Goal: Information Seeking & Learning: Find specific fact

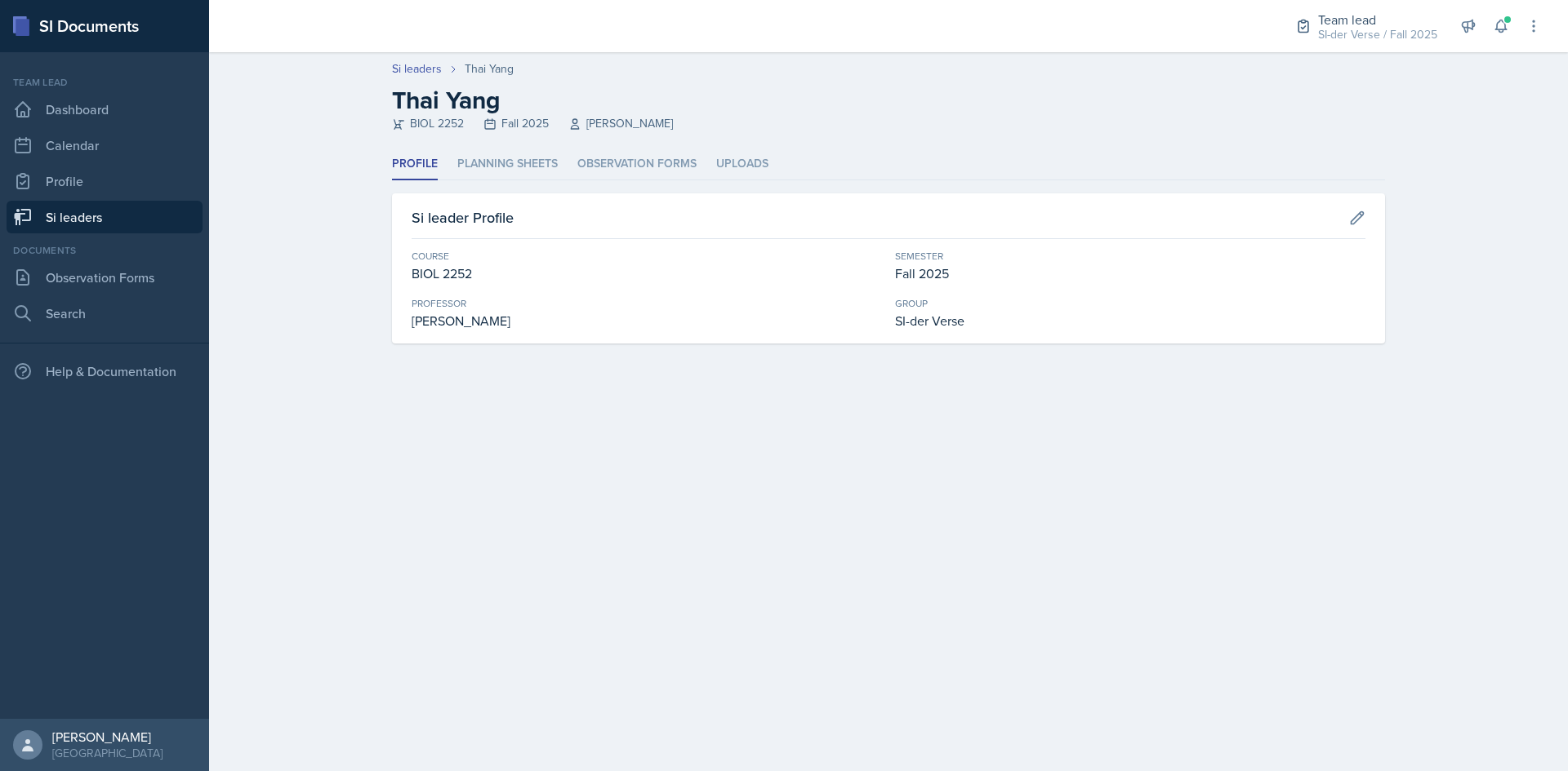
click at [71, 215] on link "Si leaders" at bounding box center [104, 217] width 196 height 33
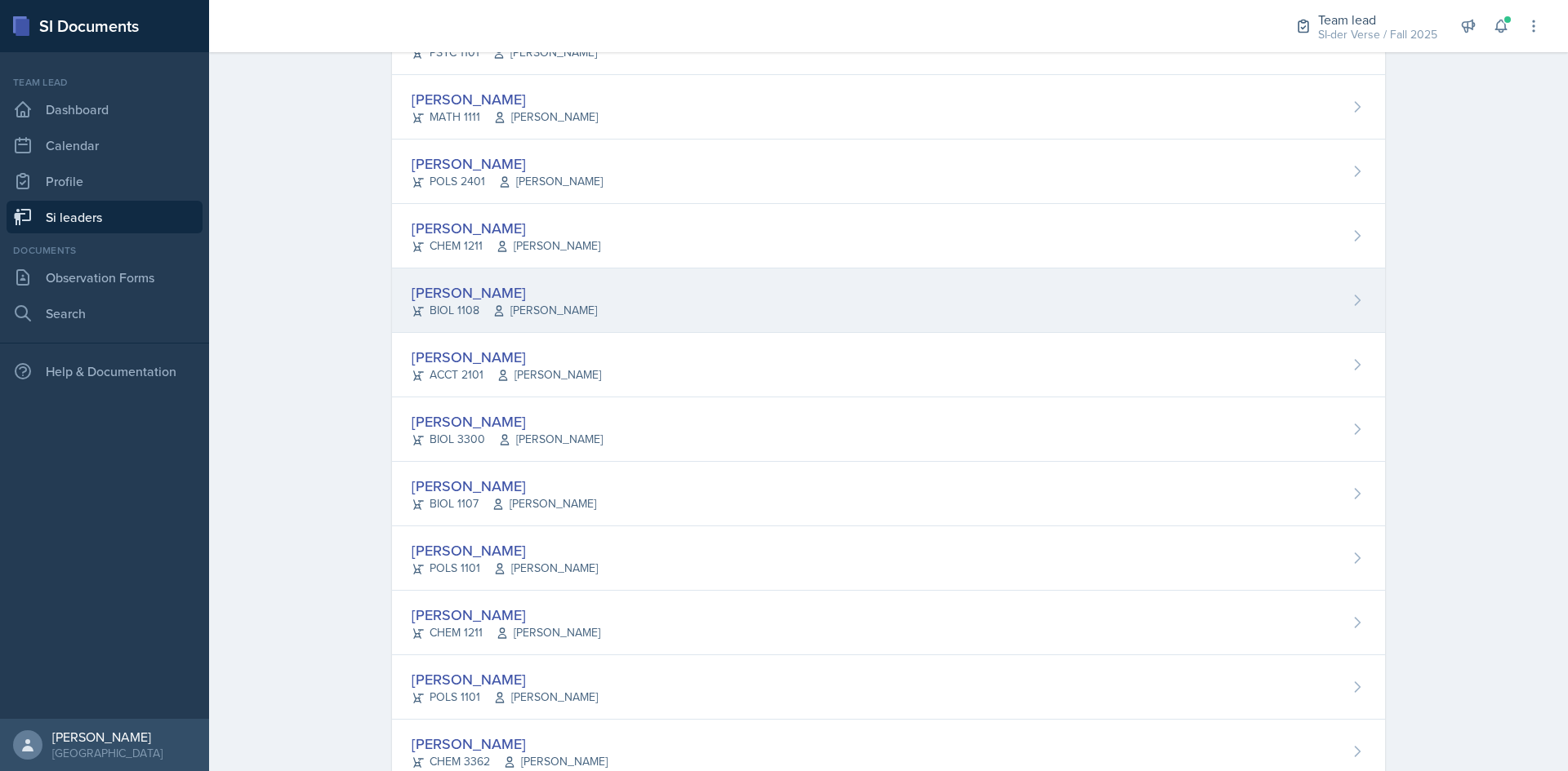
scroll to position [197, 0]
click at [483, 292] on div "[PERSON_NAME]" at bounding box center [505, 297] width 186 height 22
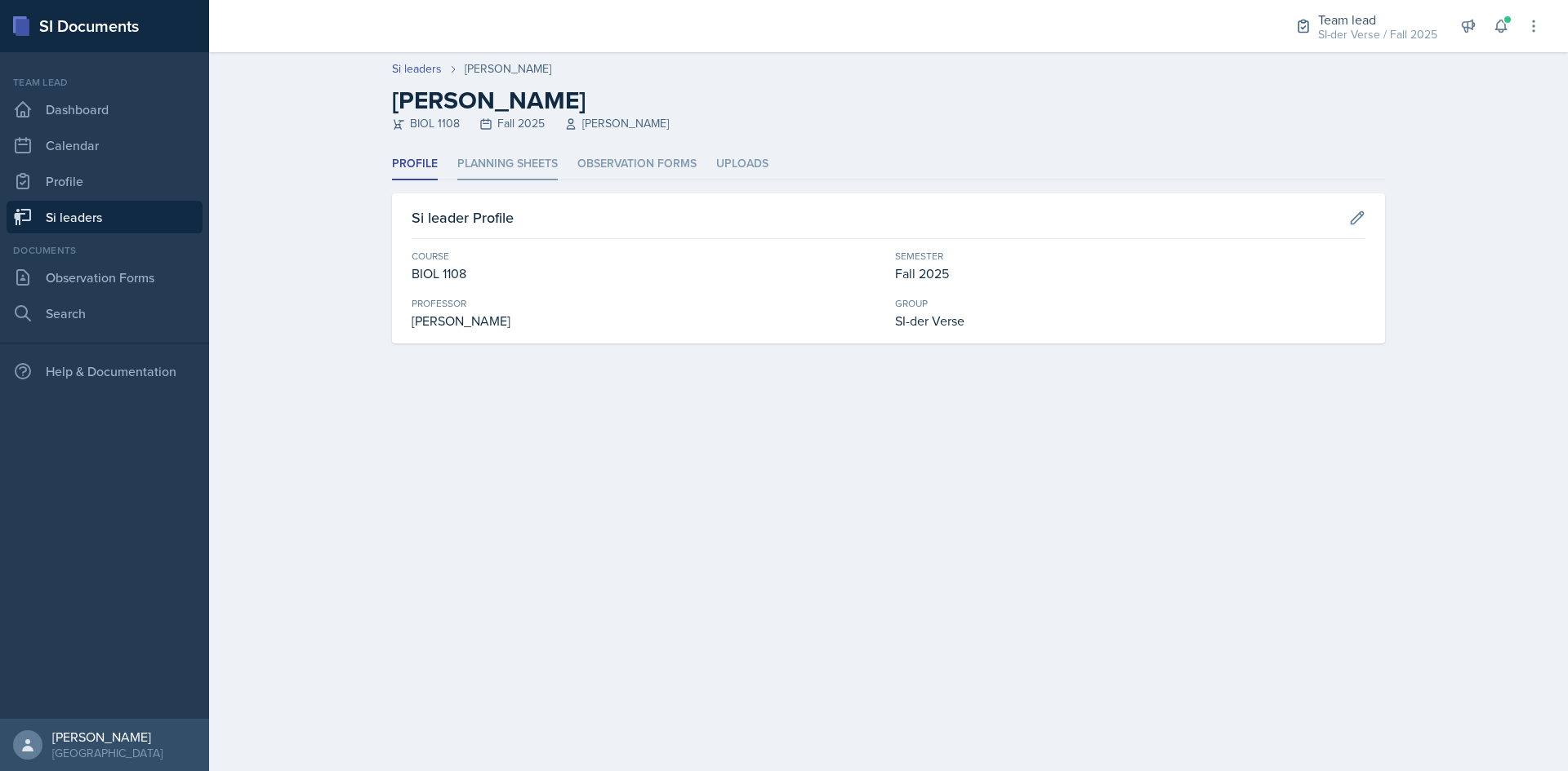
click at [482, 164] on li "Planning Sheets" at bounding box center [508, 164] width 101 height 32
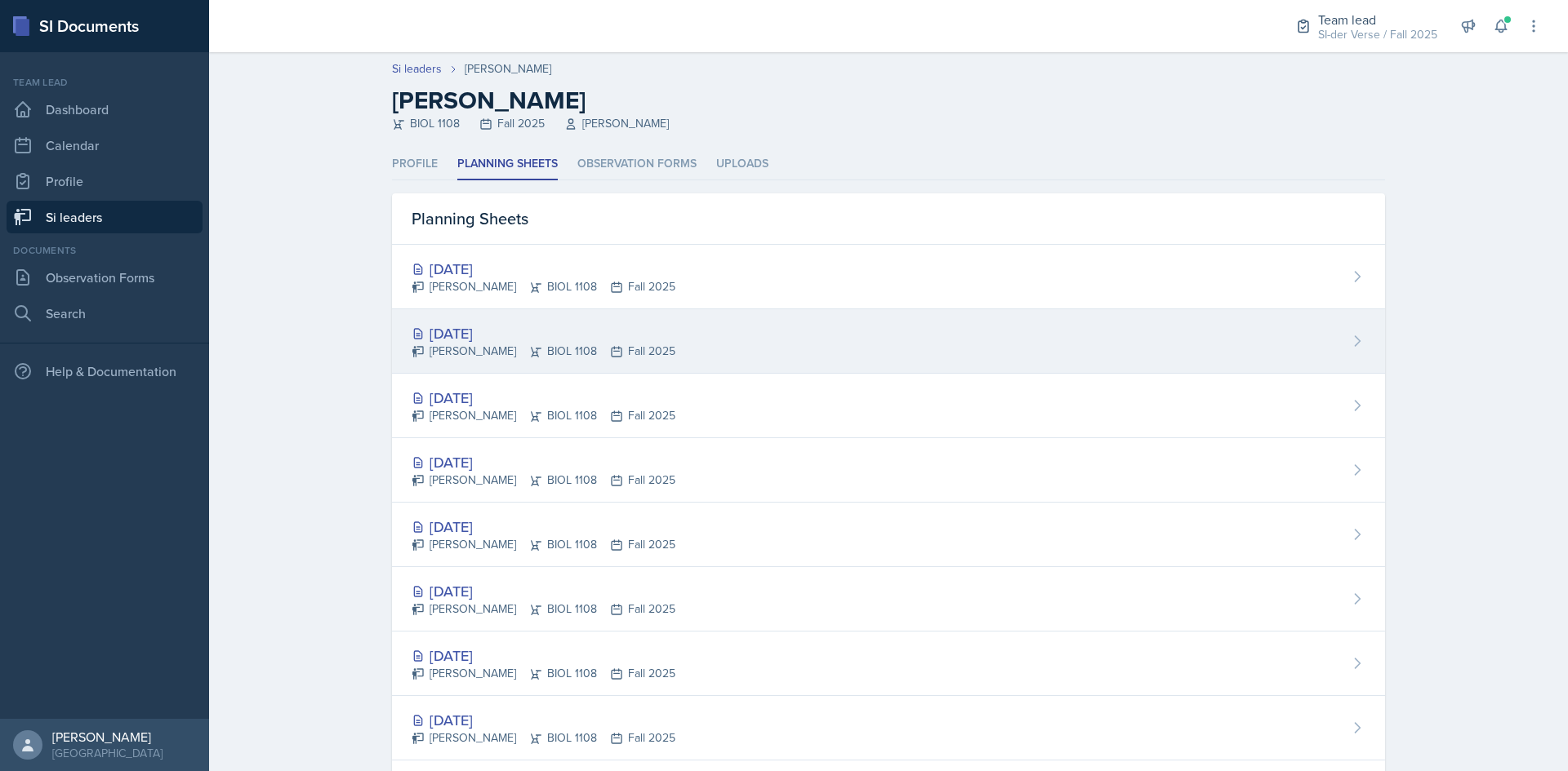
click at [445, 332] on div "[DATE]" at bounding box center [543, 333] width 264 height 22
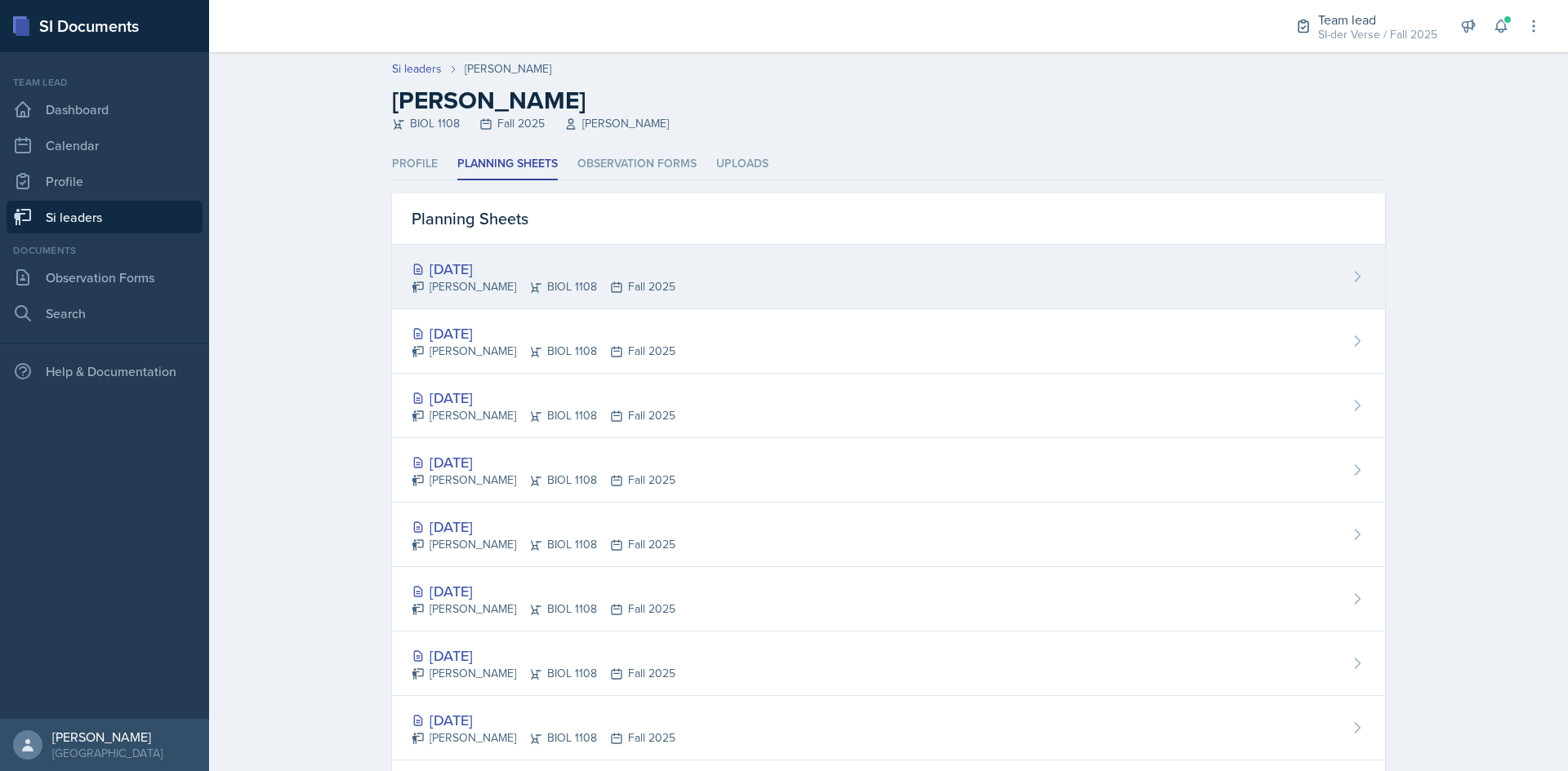
click at [428, 269] on div "[DATE]" at bounding box center [543, 269] width 264 height 22
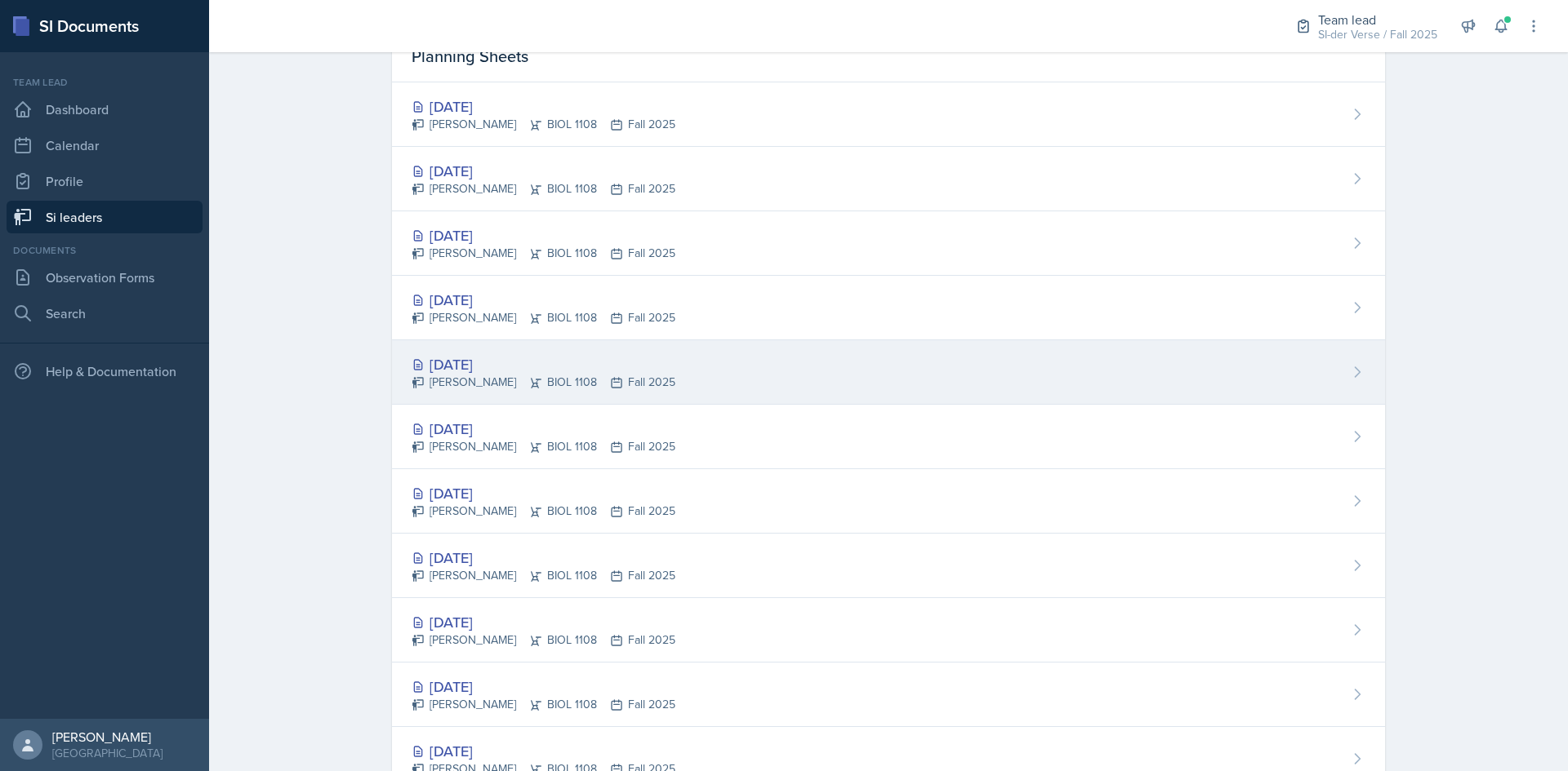
scroll to position [163, 0]
click at [450, 371] on div "[DATE]" at bounding box center [543, 363] width 264 height 22
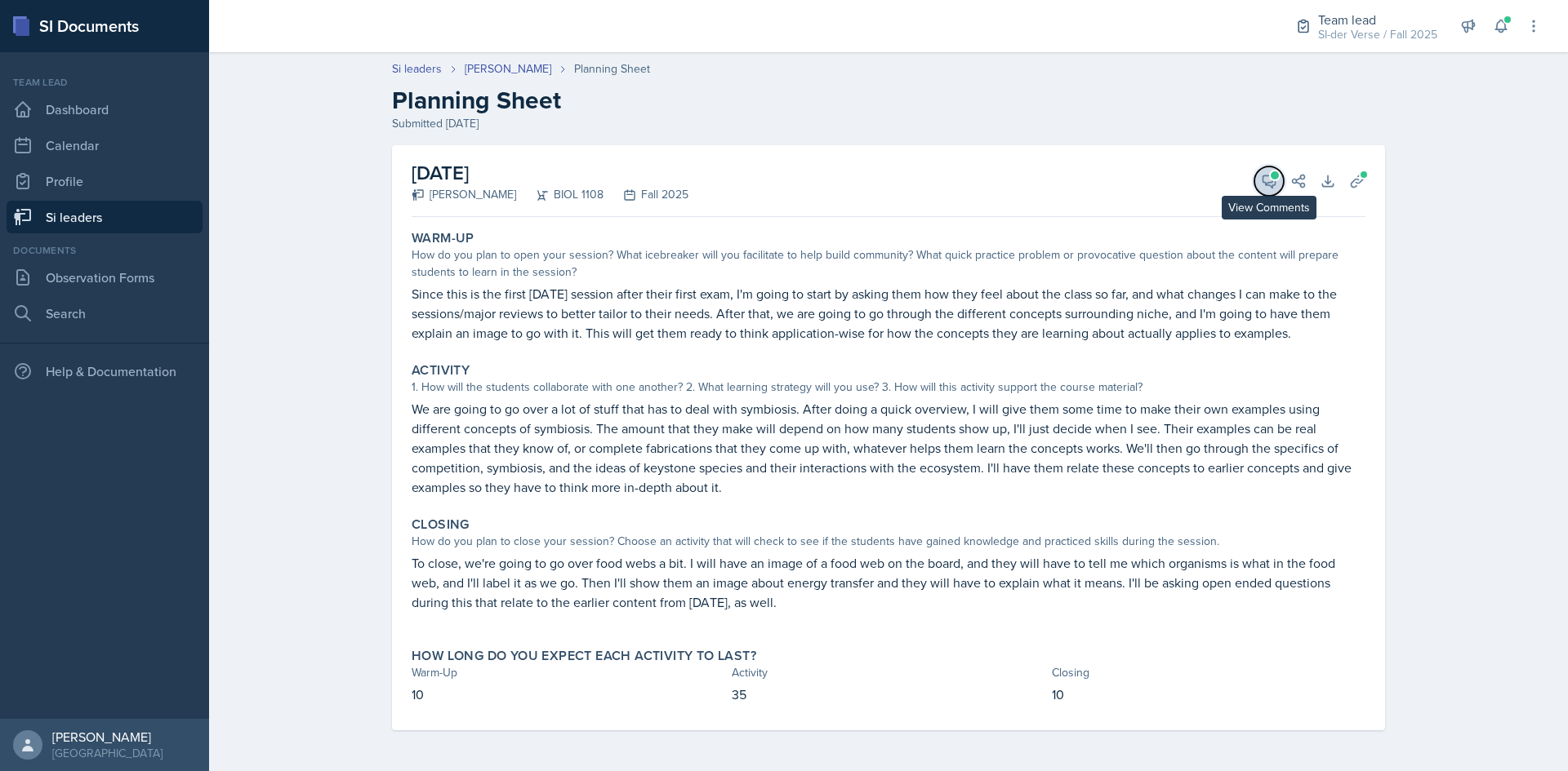
click at [1267, 182] on icon at bounding box center [1268, 181] width 16 height 16
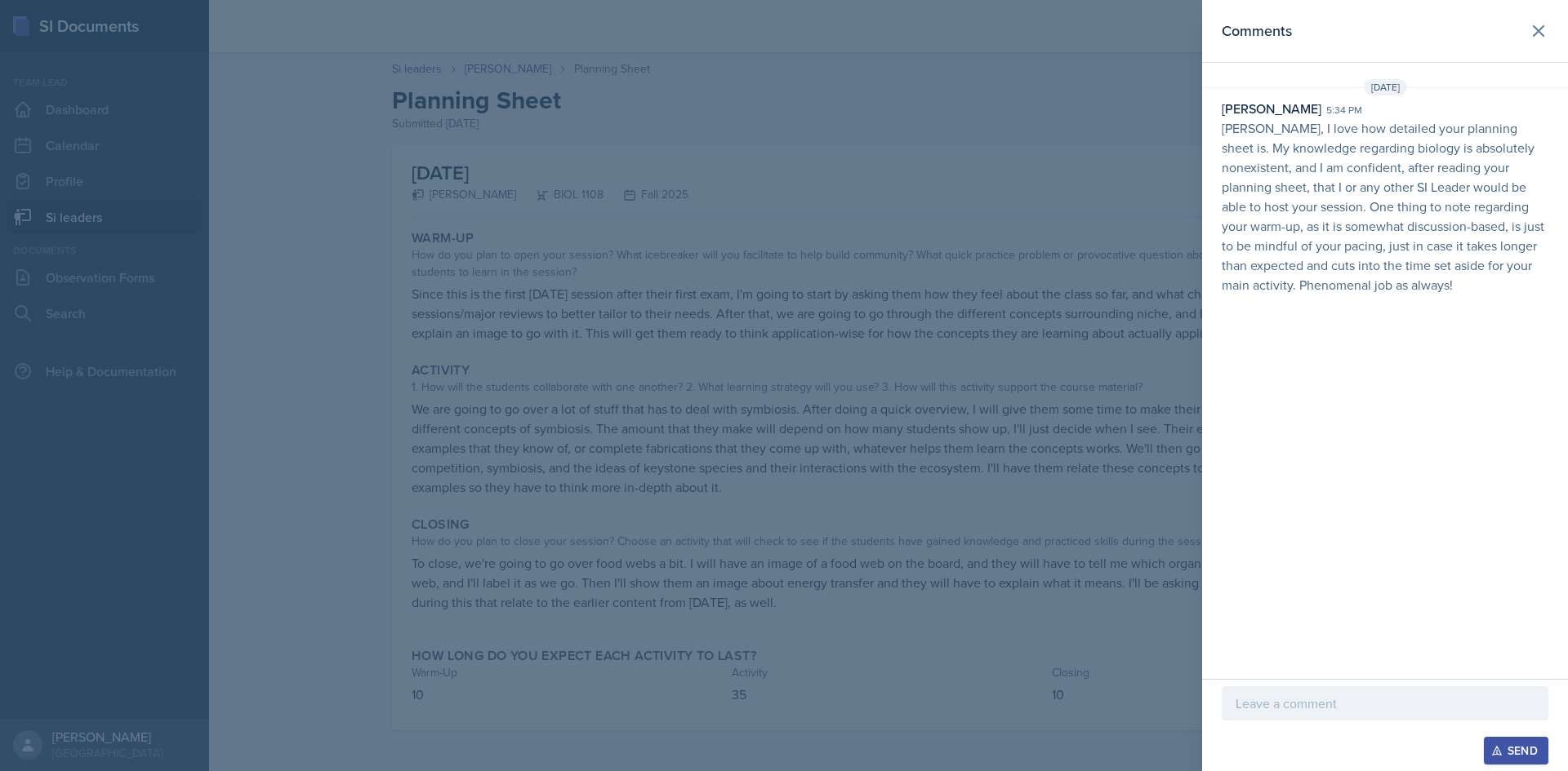
click at [587, 168] on div at bounding box center [784, 386] width 1568 height 771
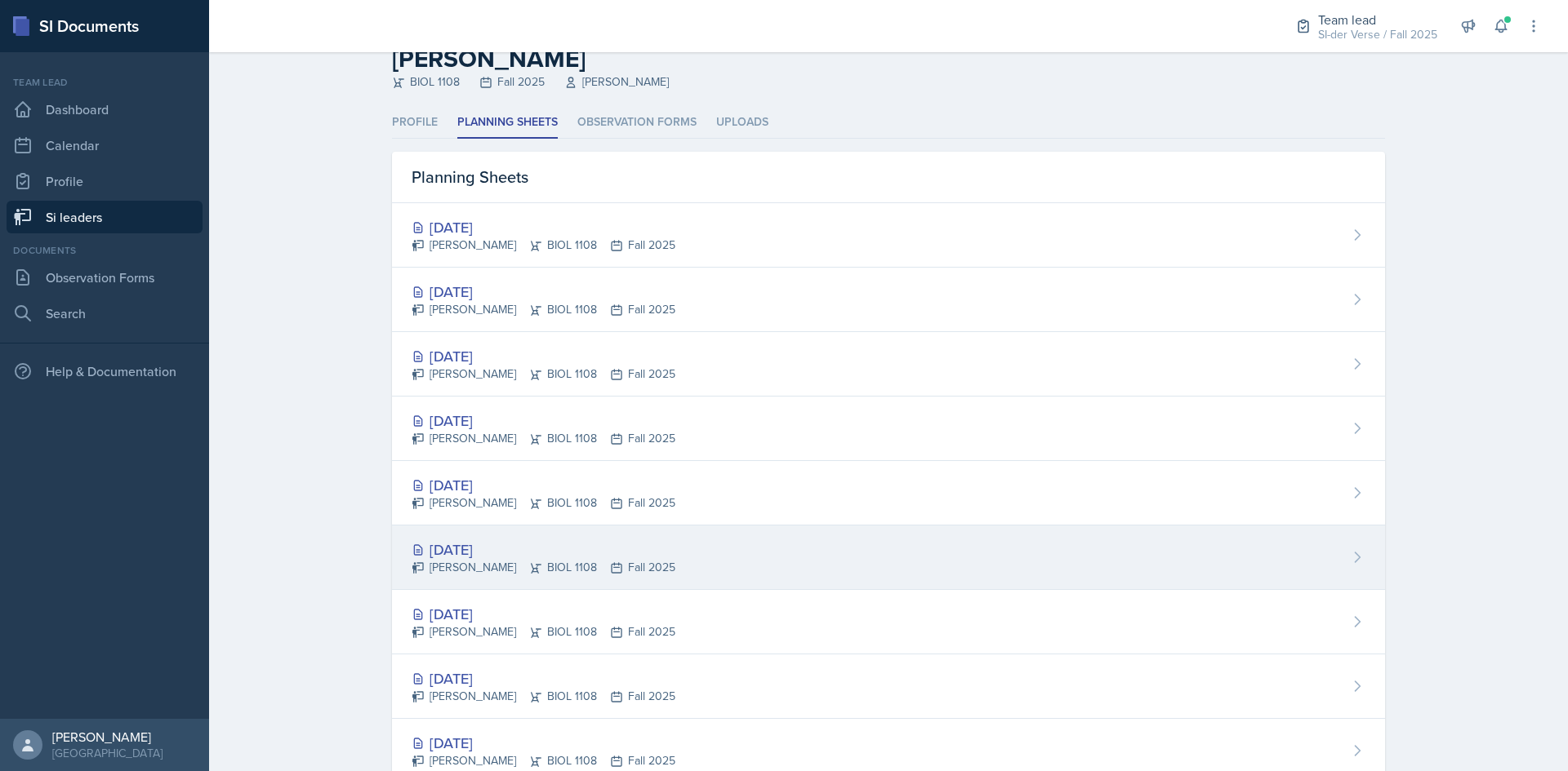
scroll to position [81, 0]
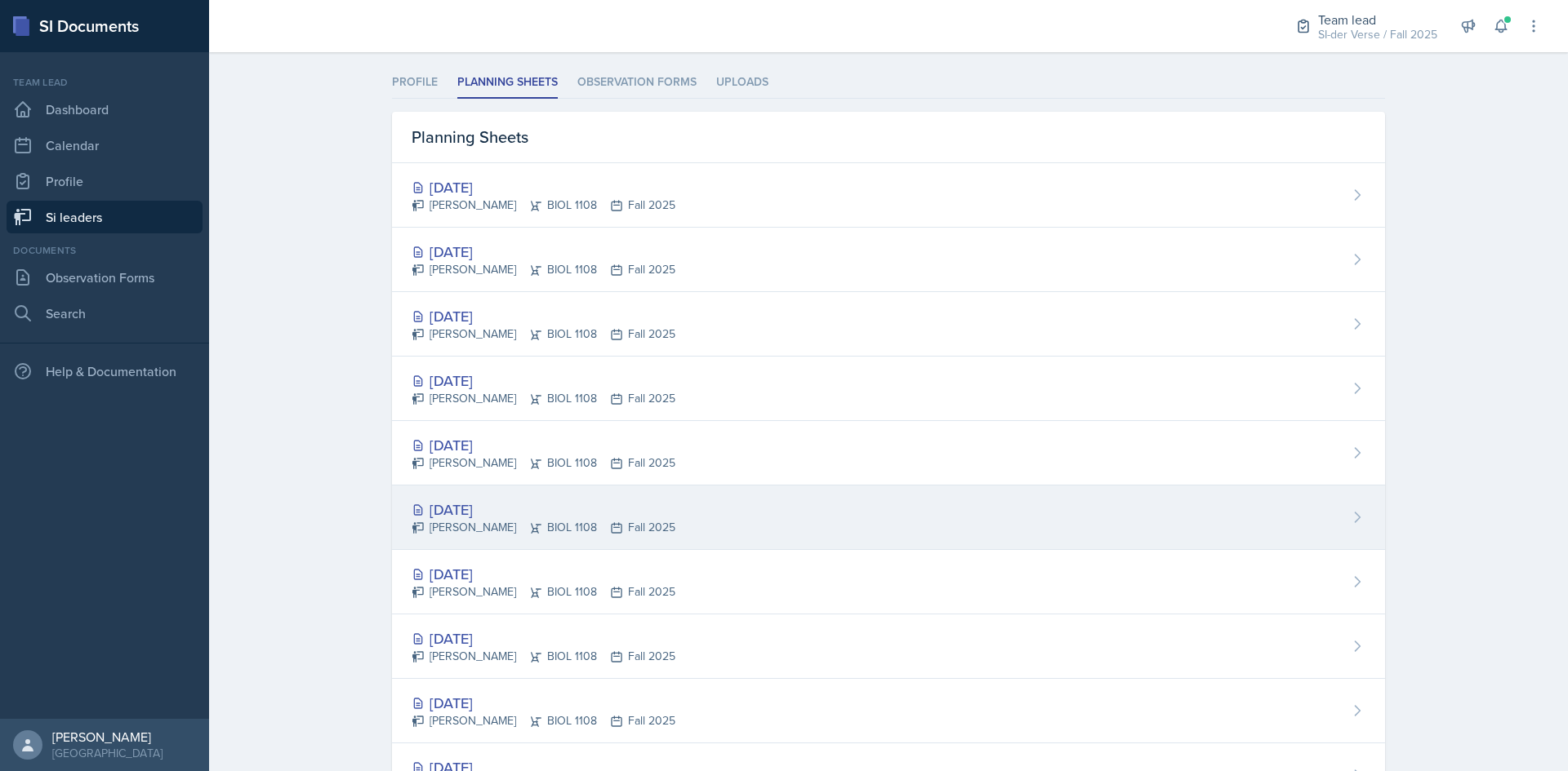
click at [500, 502] on div "[DATE]" at bounding box center [543, 509] width 264 height 22
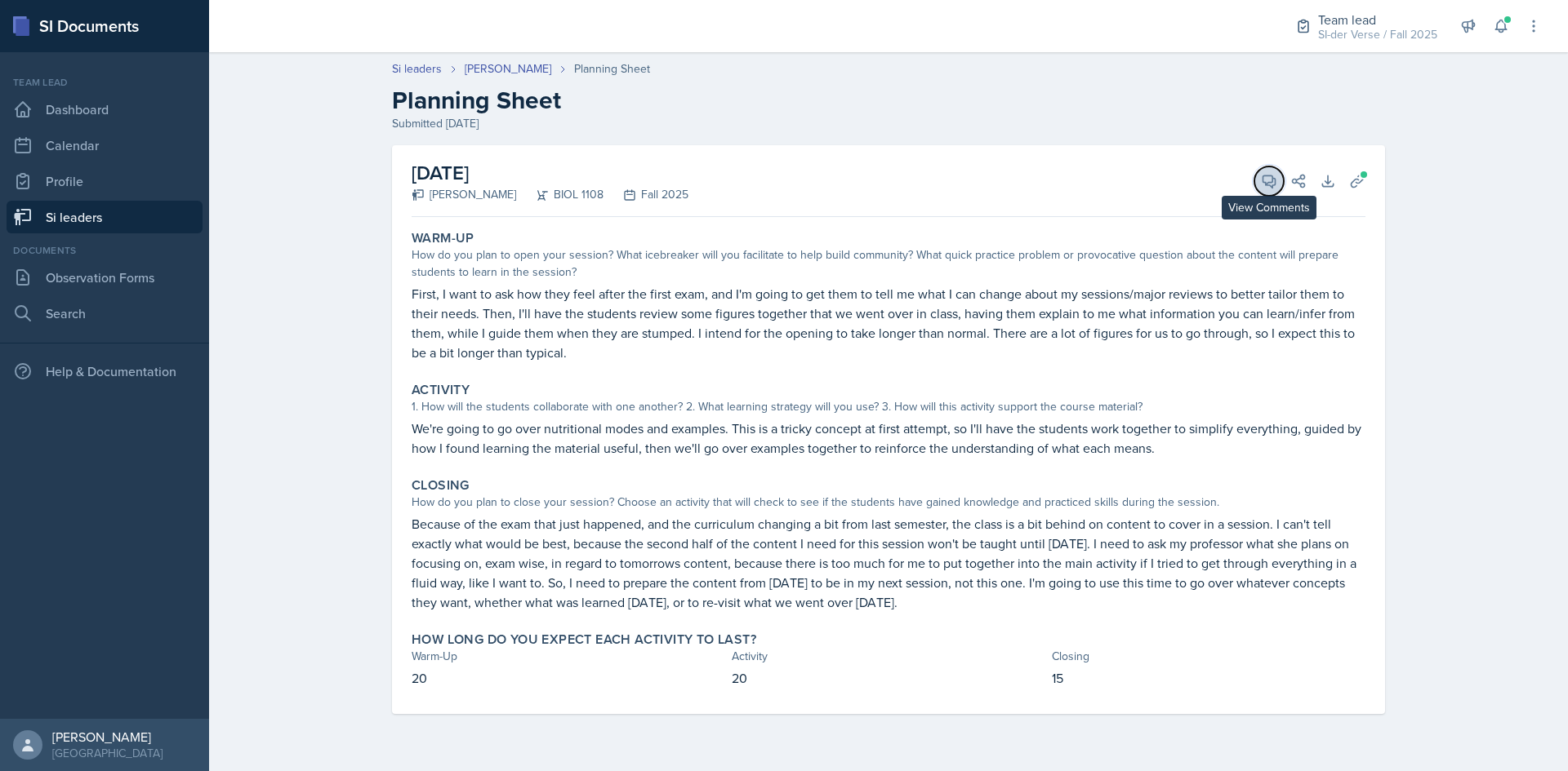
click at [1274, 182] on icon at bounding box center [1268, 181] width 16 height 16
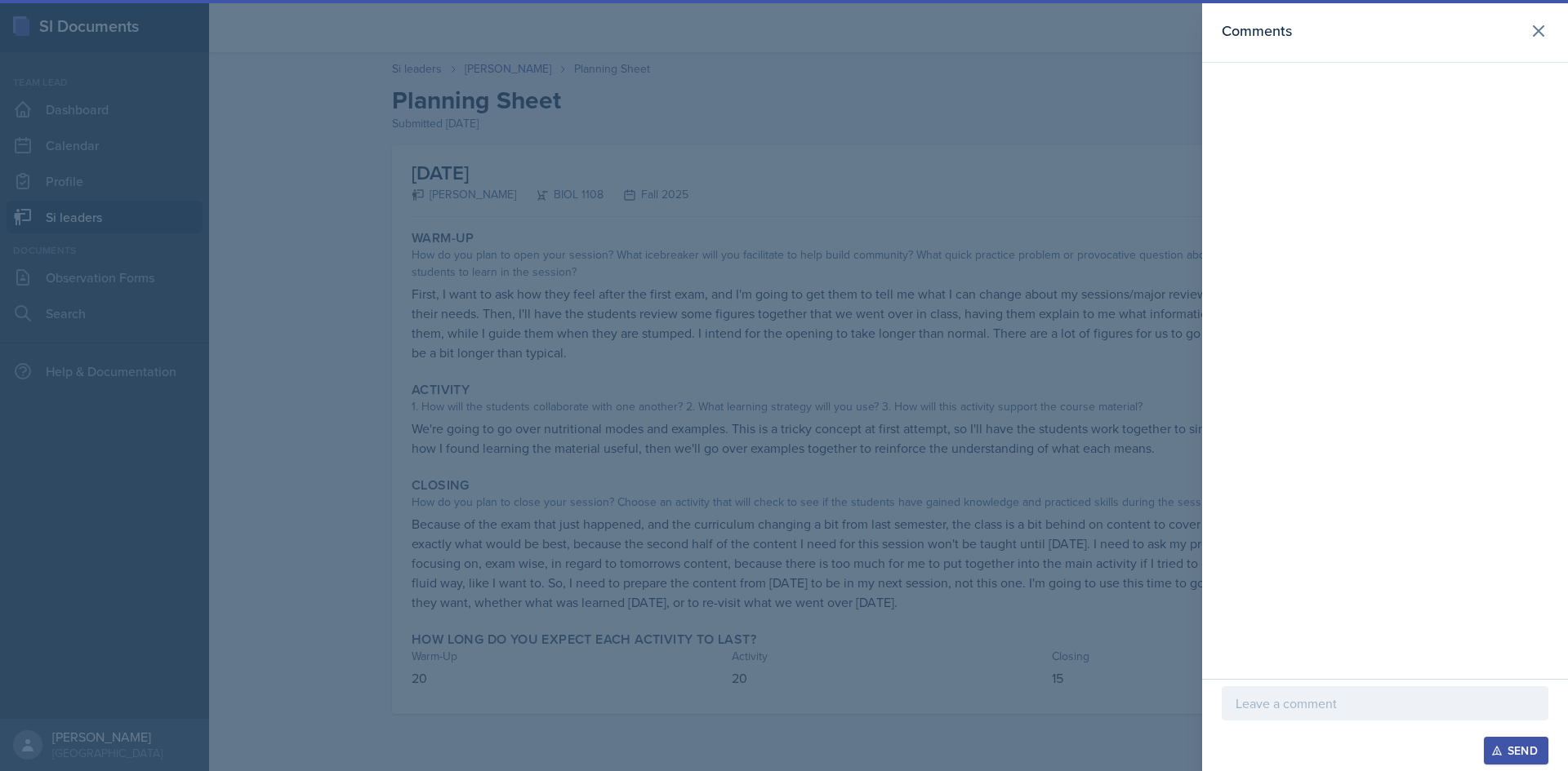
click at [1116, 225] on div at bounding box center [784, 386] width 1568 height 771
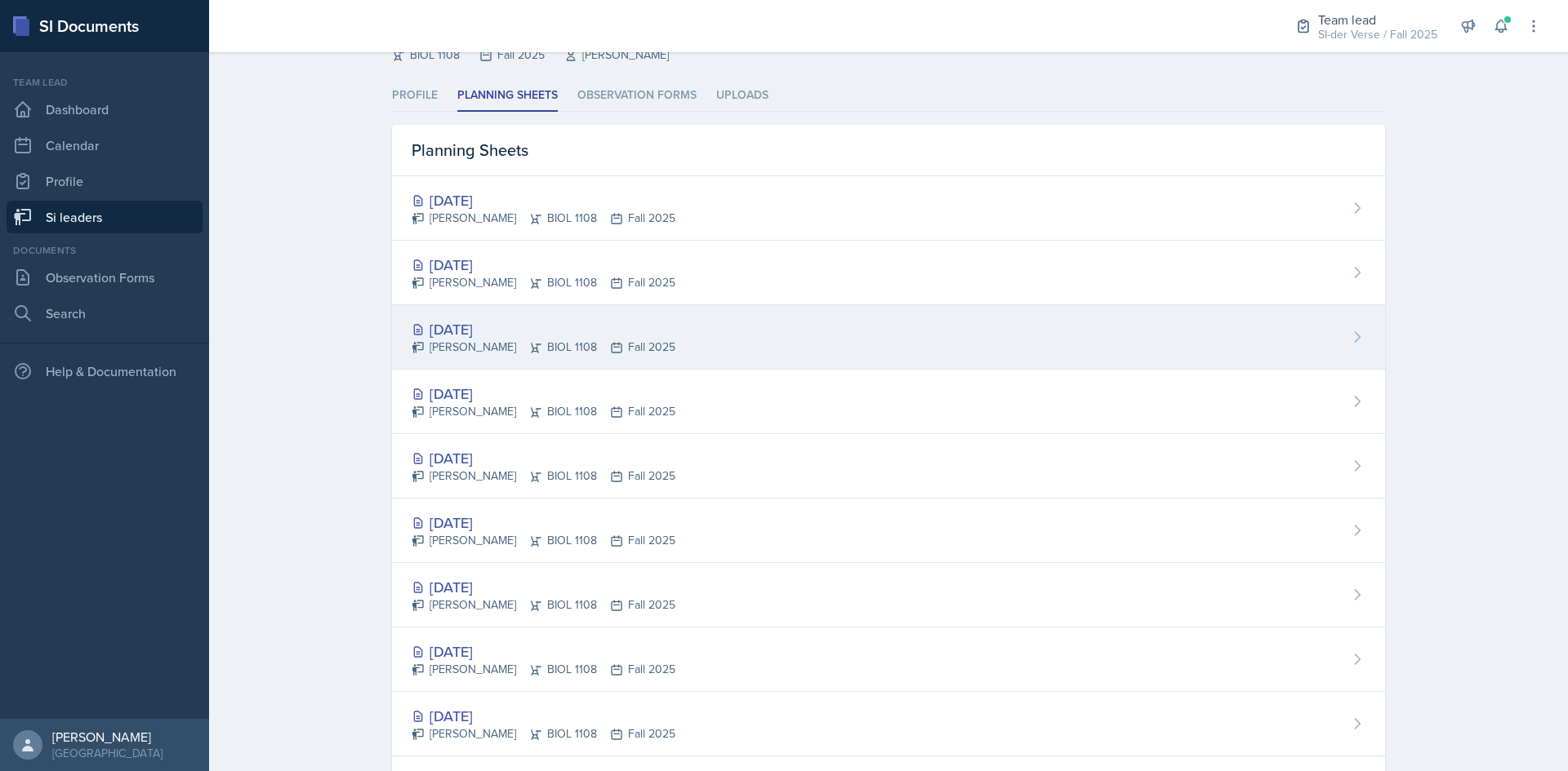
scroll to position [244, 0]
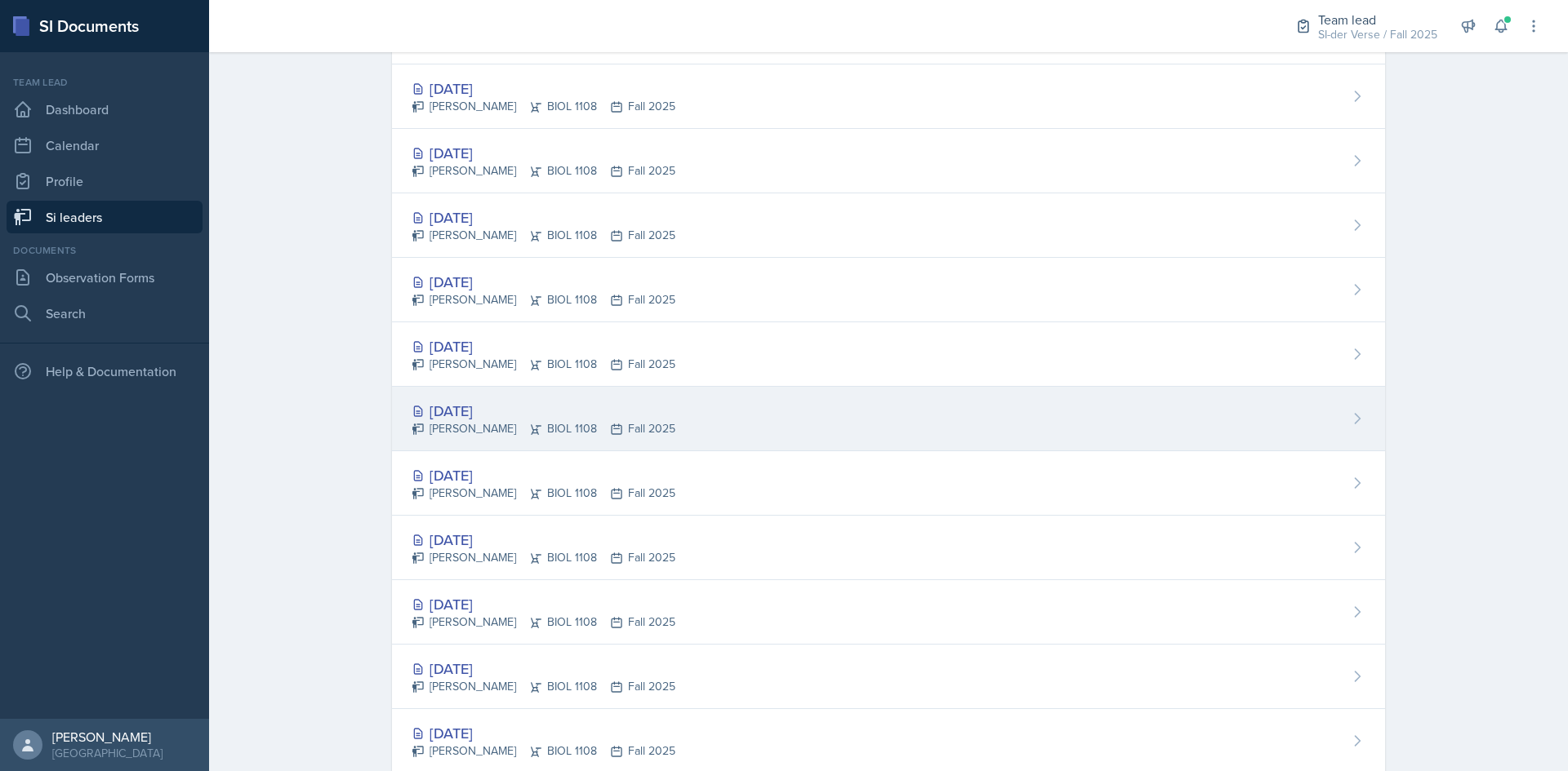
click at [503, 408] on div "[DATE]" at bounding box center [543, 411] width 264 height 22
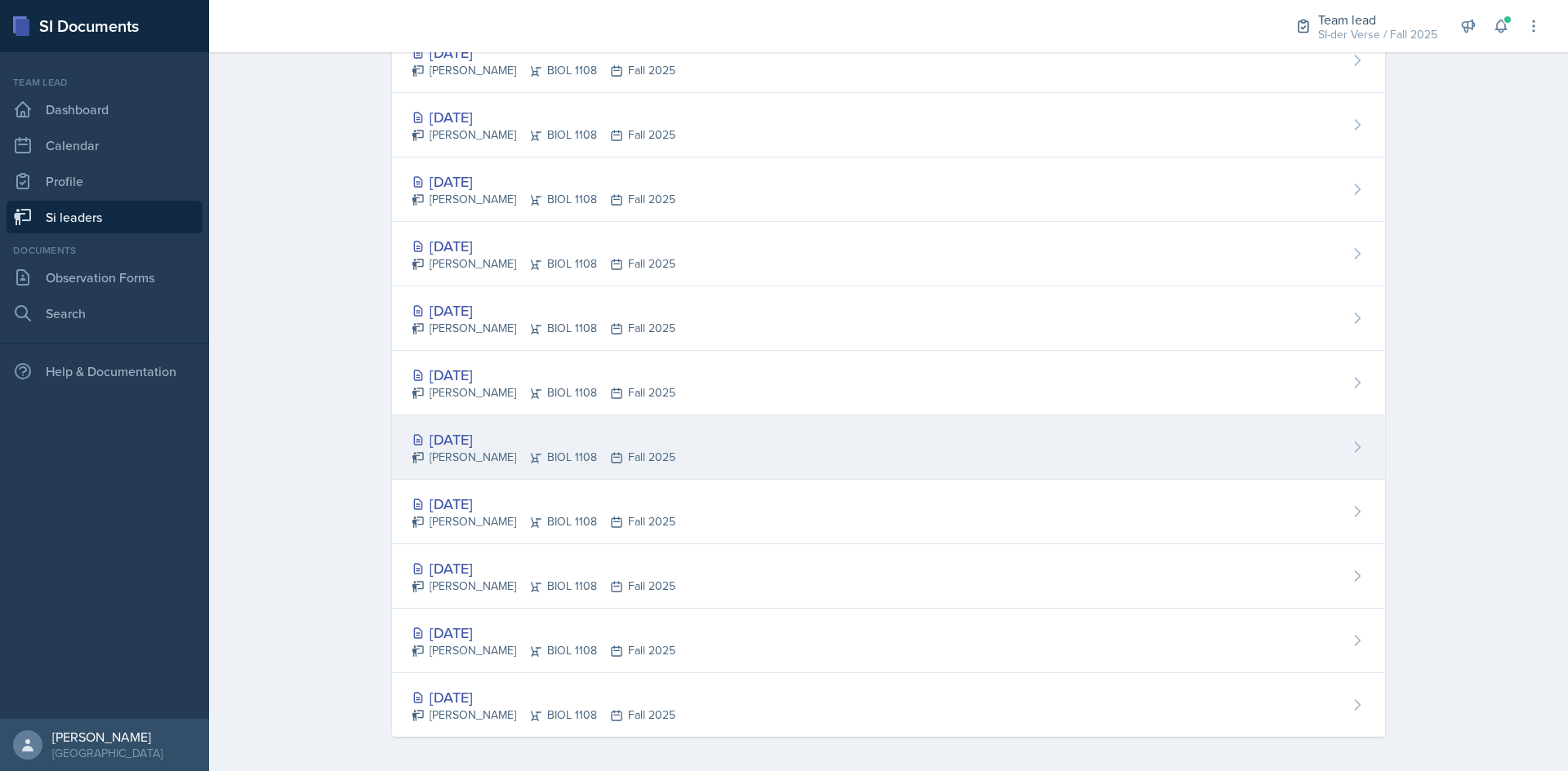
scroll to position [414, 0]
click at [476, 438] on div "[DATE]" at bounding box center [543, 434] width 264 height 22
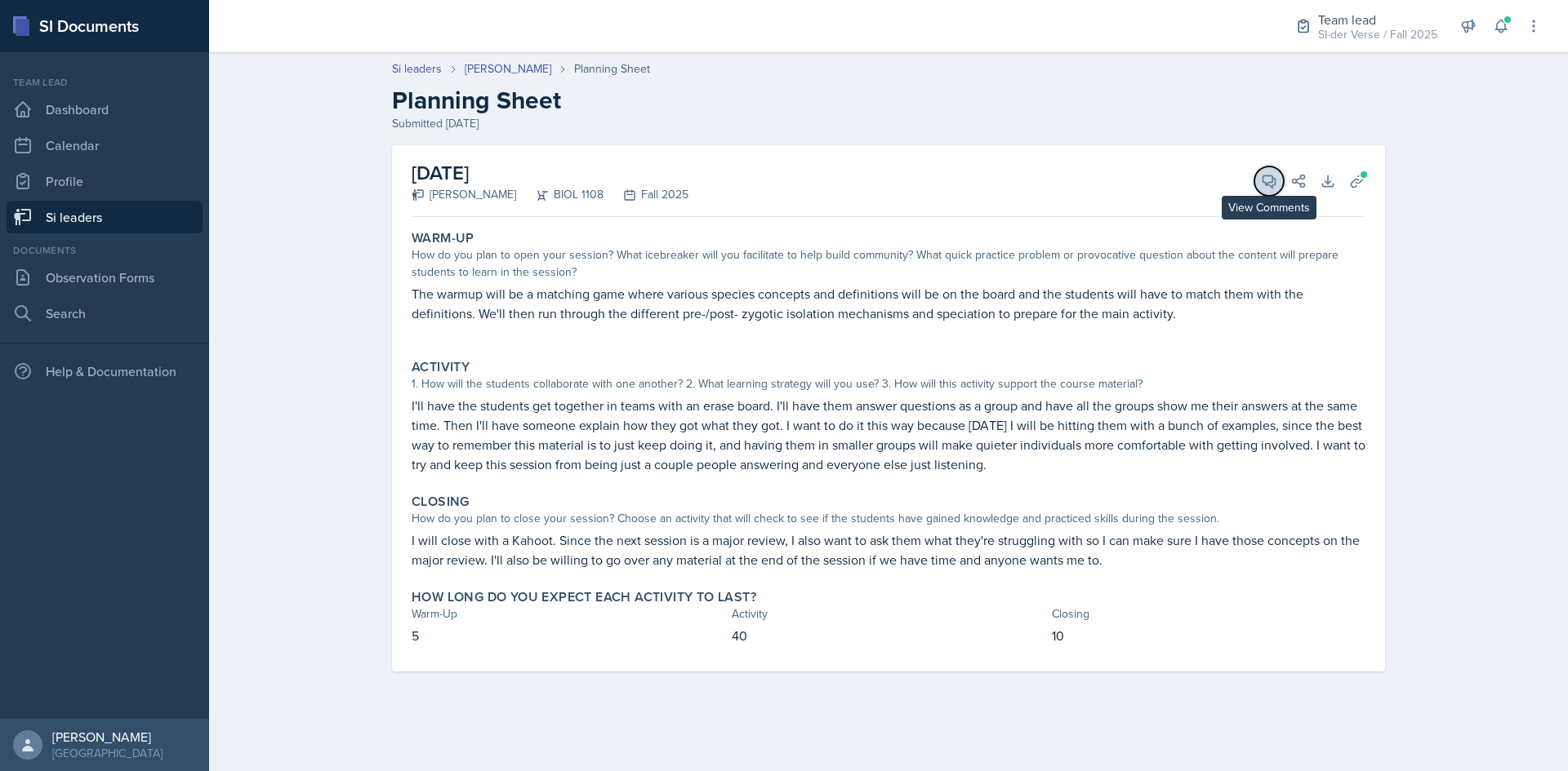
click at [1280, 177] on button "View Comments" at bounding box center [1269, 181] width 29 height 29
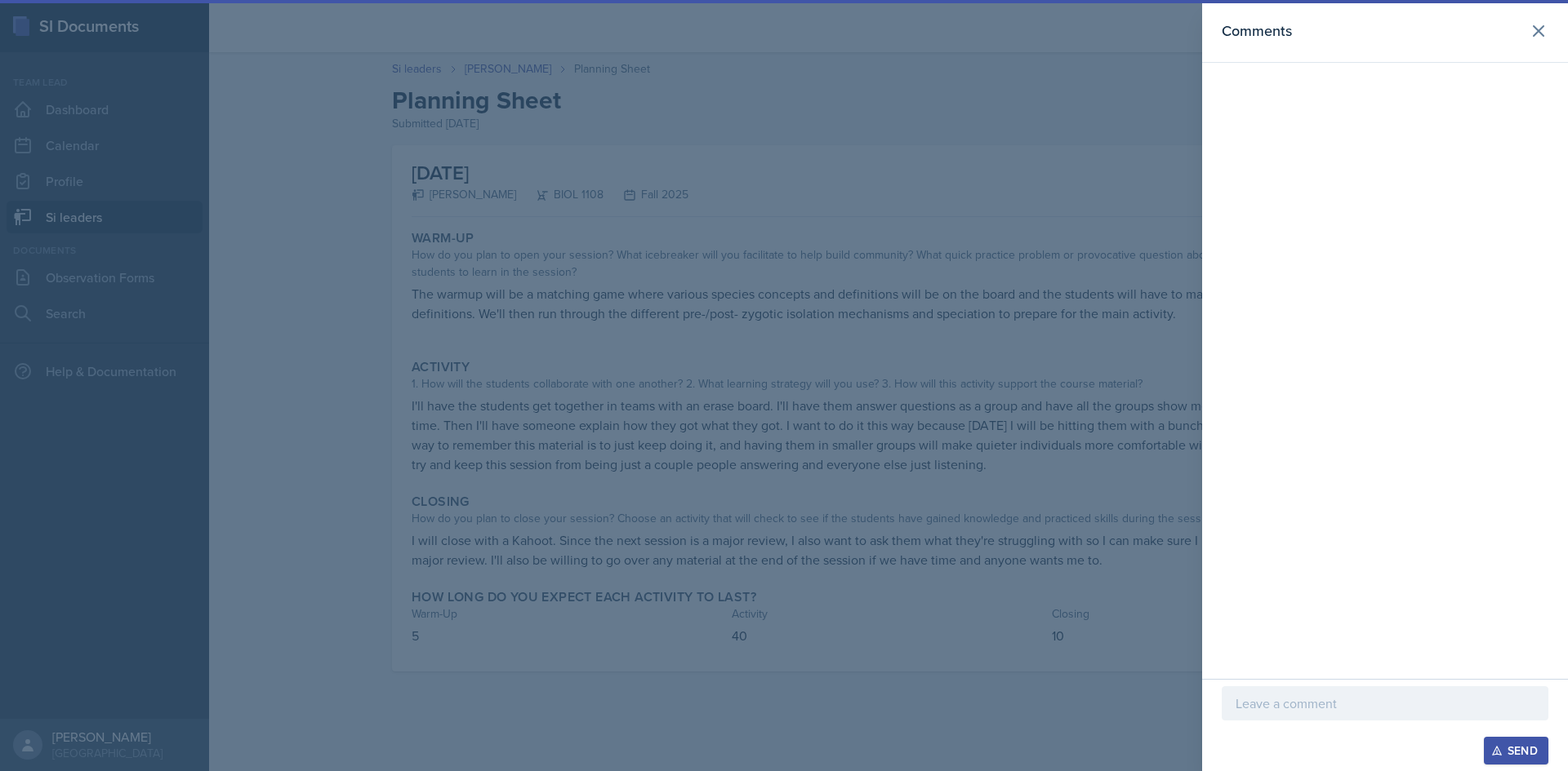
click at [1087, 227] on div at bounding box center [784, 386] width 1568 height 771
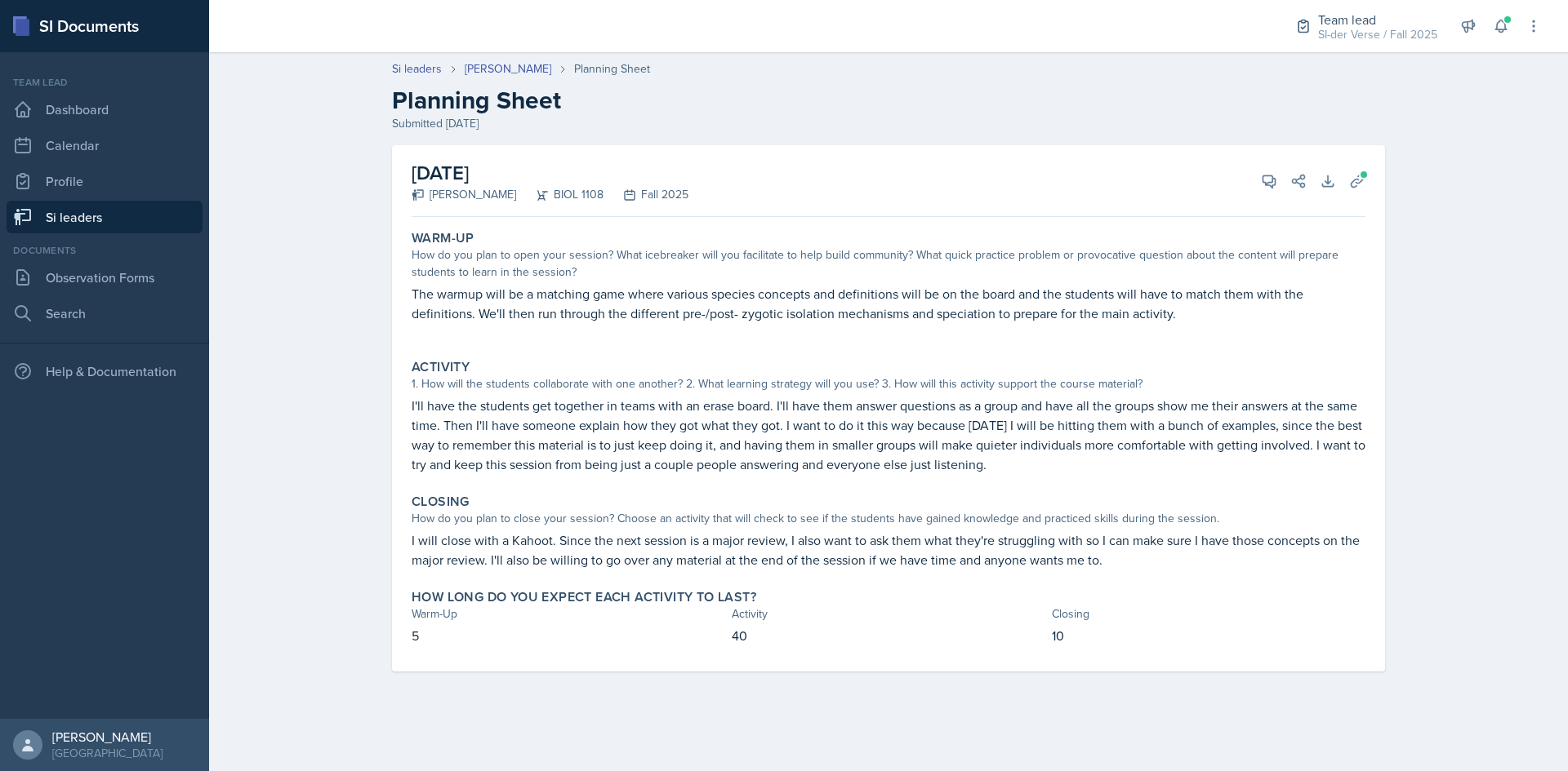
click at [122, 213] on link "Si leaders" at bounding box center [104, 217] width 196 height 33
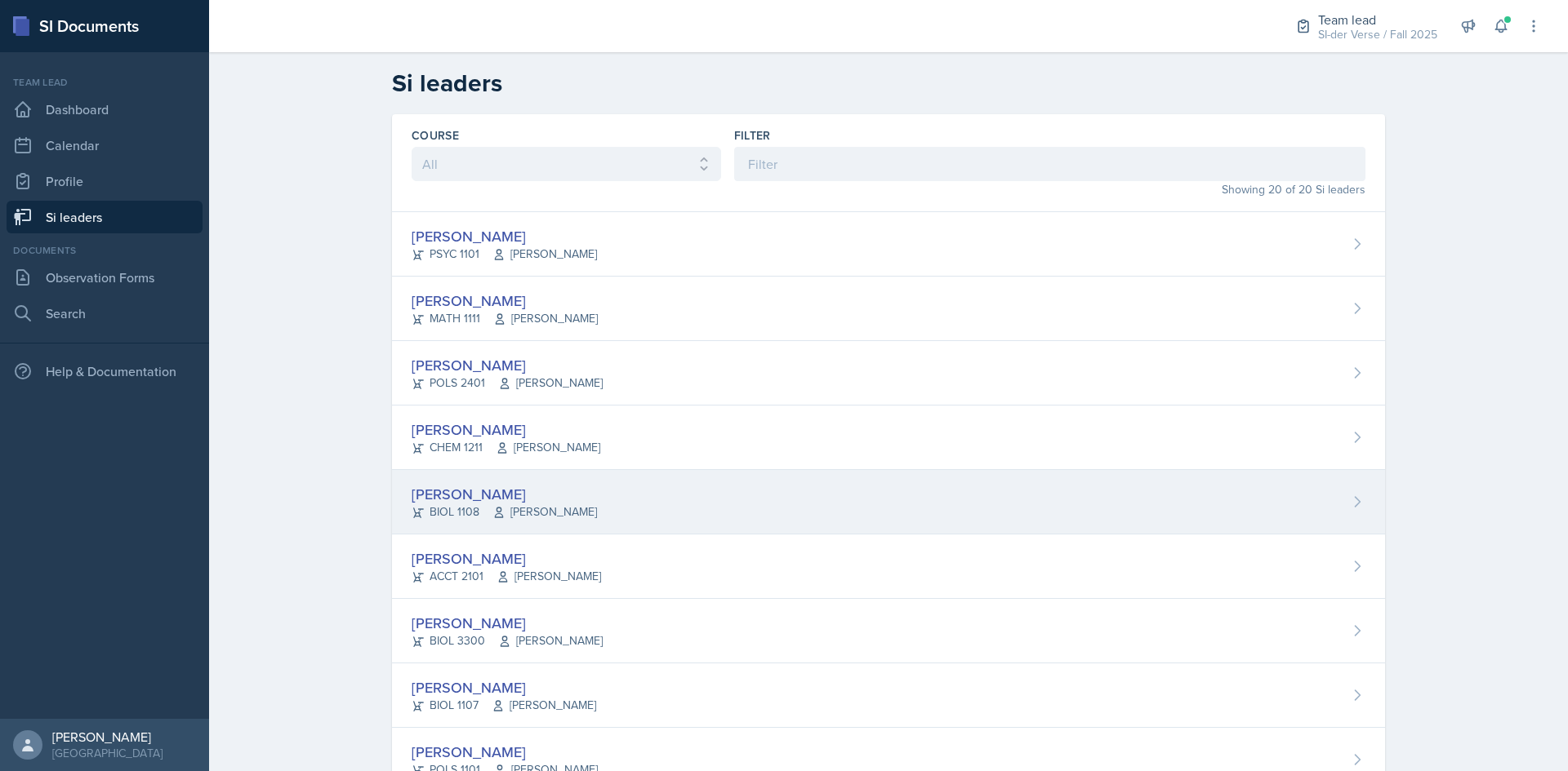
click at [462, 493] on div "[PERSON_NAME]" at bounding box center [505, 494] width 186 height 22
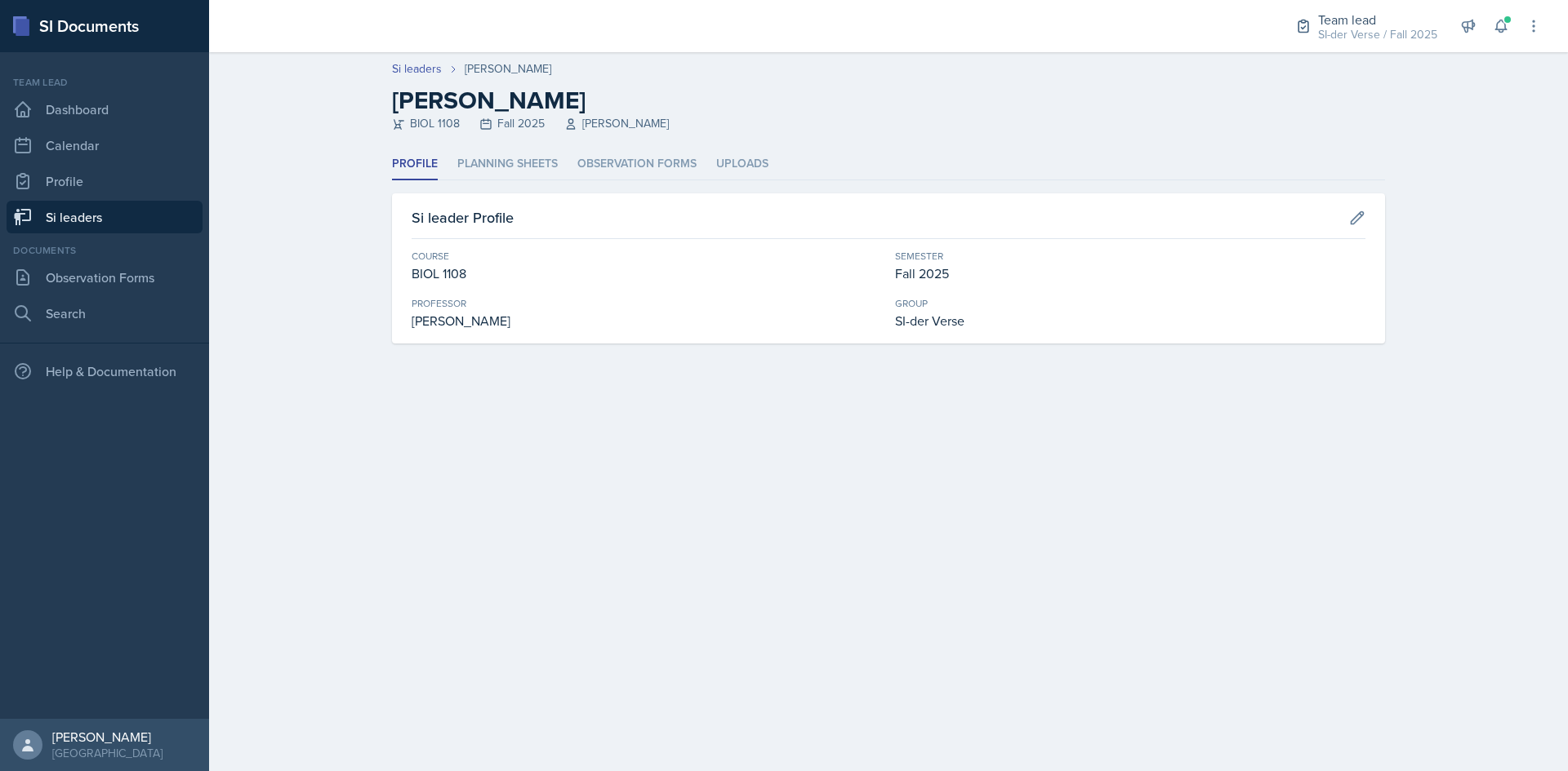
click at [92, 213] on link "Si leaders" at bounding box center [104, 217] width 196 height 33
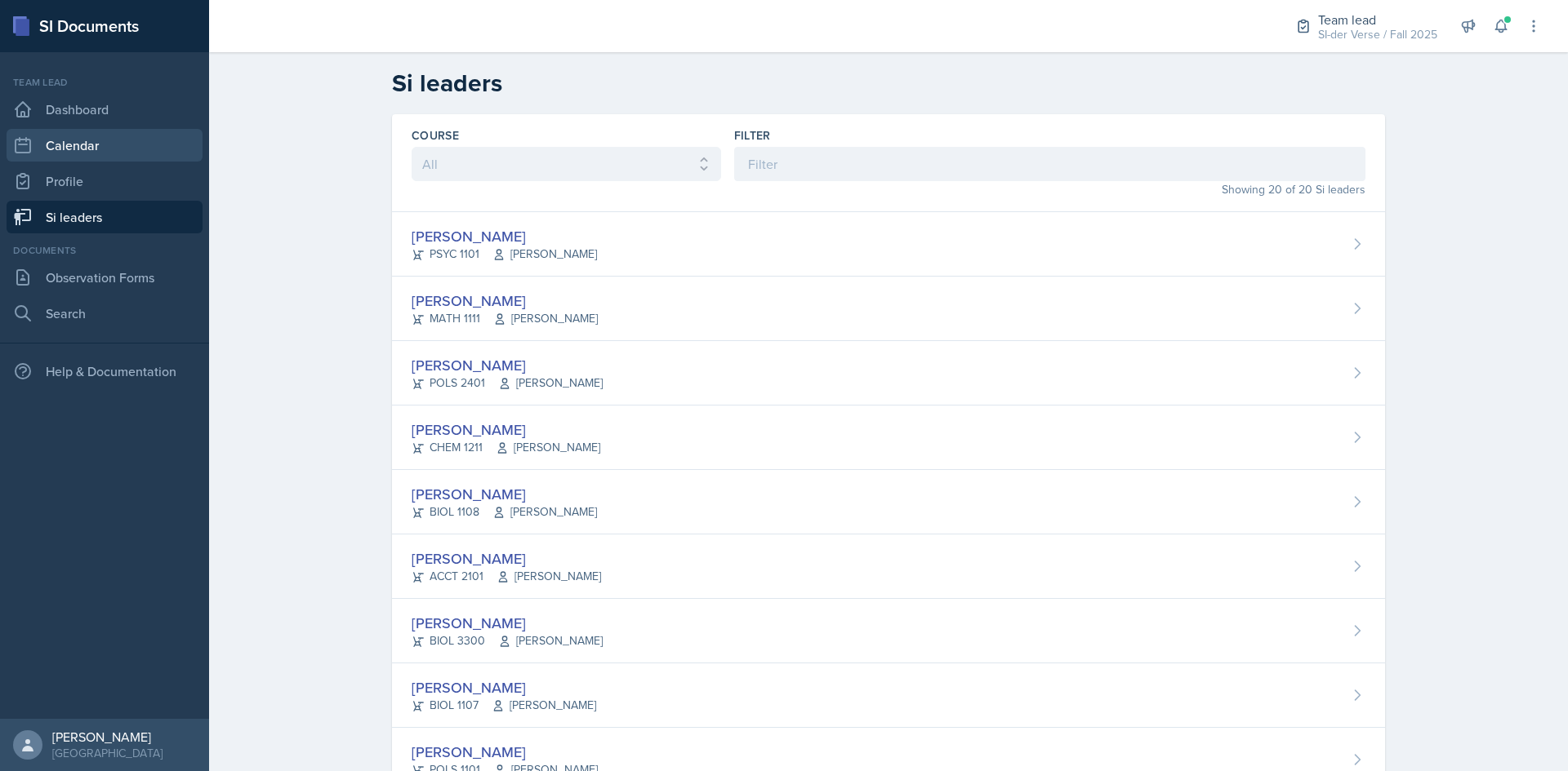
click at [58, 152] on link "Calendar" at bounding box center [104, 145] width 196 height 33
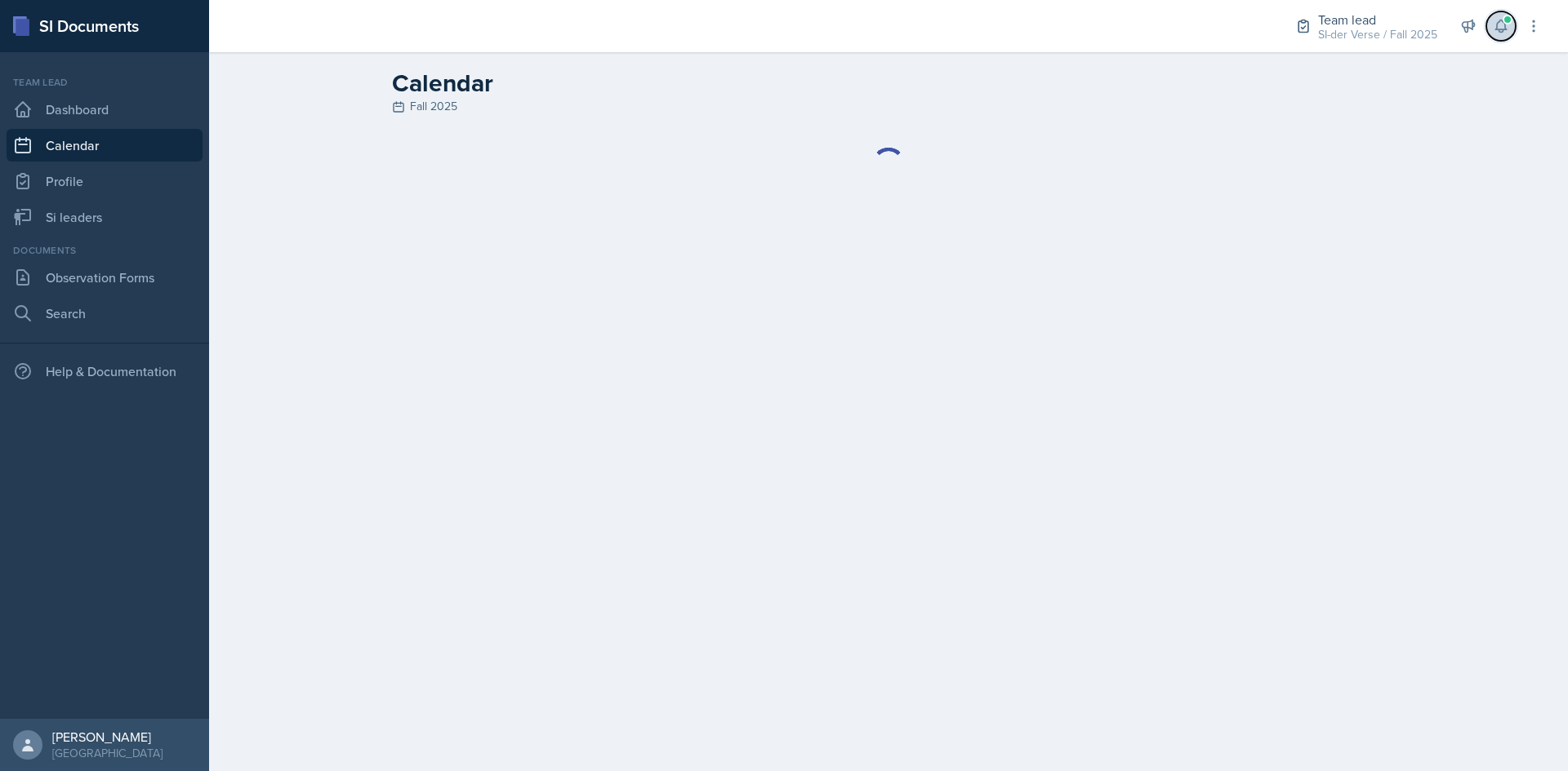
click at [1508, 19] on span at bounding box center [1507, 19] width 10 height 10
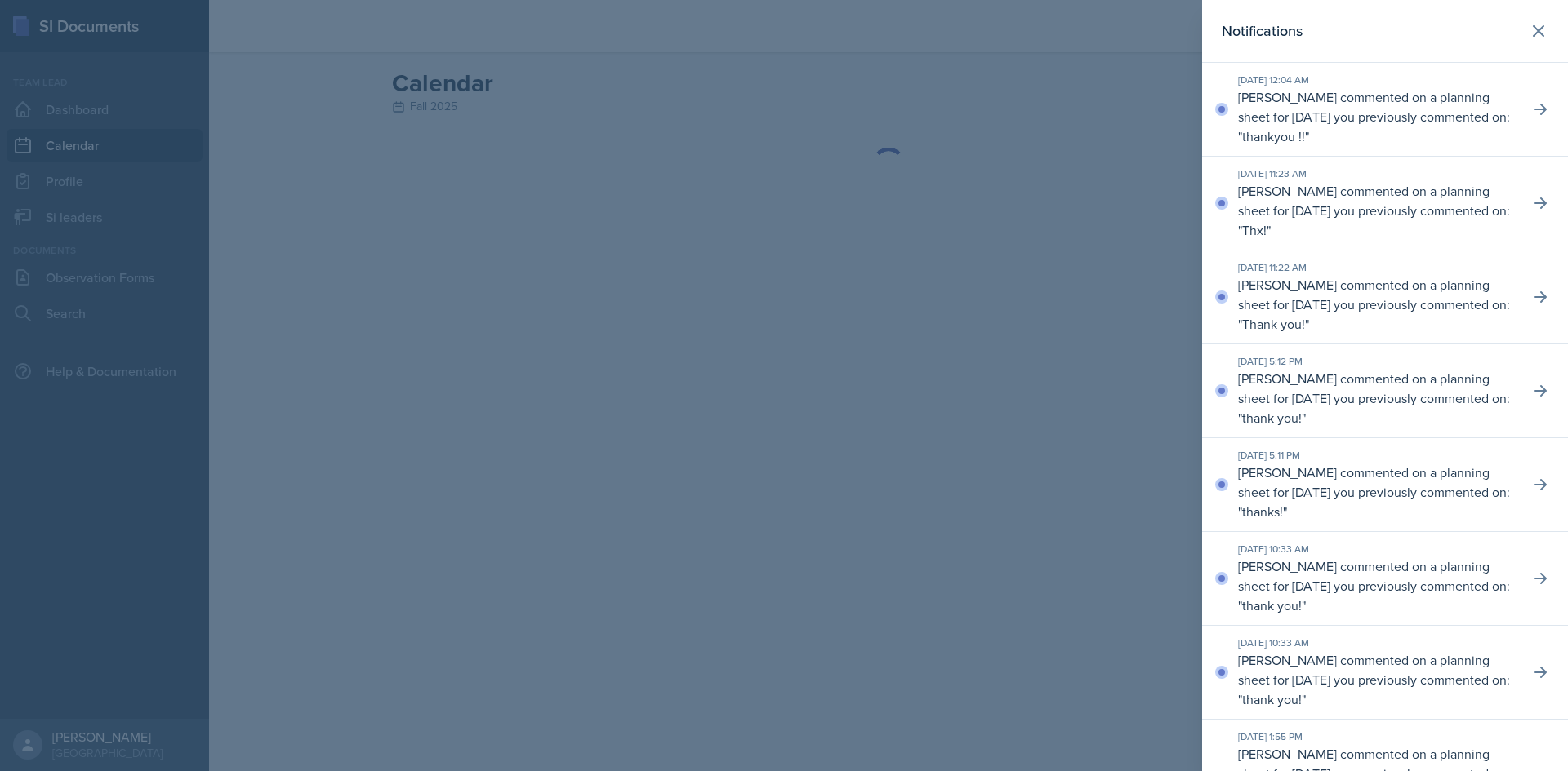
click at [987, 172] on div at bounding box center [784, 386] width 1568 height 771
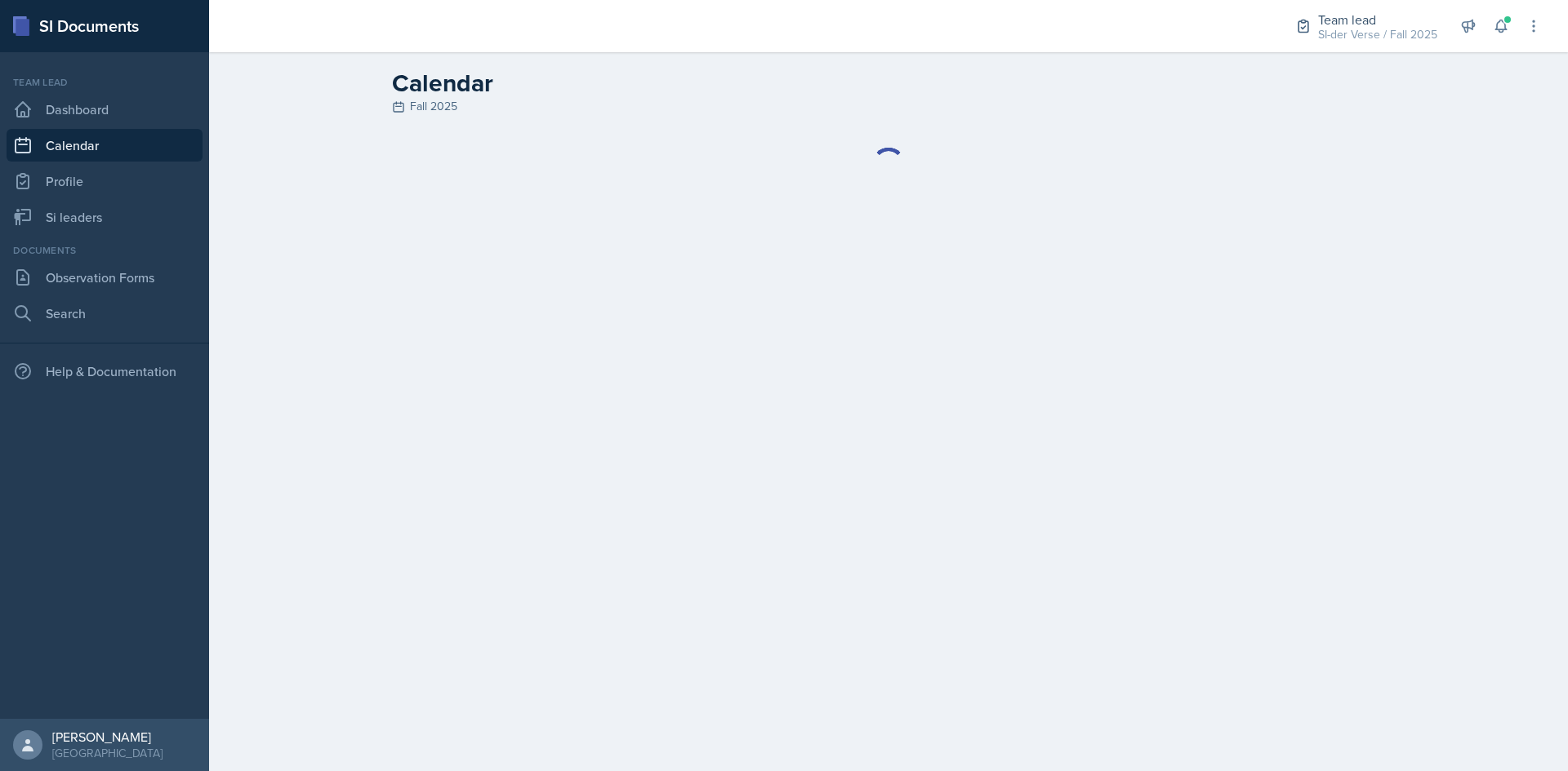
click at [76, 134] on link "Calendar" at bounding box center [104, 145] width 196 height 33
click at [78, 137] on link "Calendar" at bounding box center [104, 145] width 196 height 33
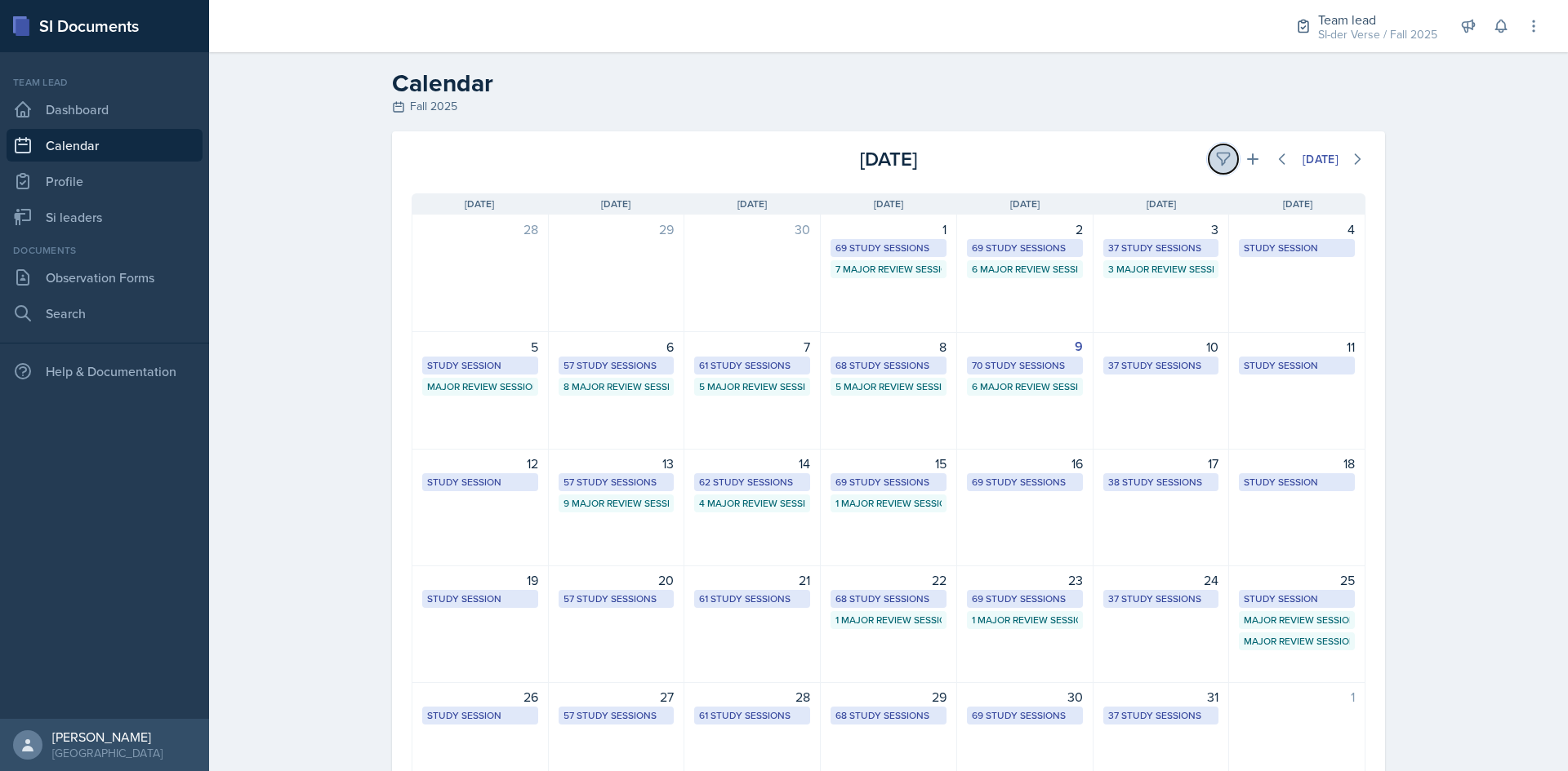
click at [1217, 157] on icon at bounding box center [1223, 159] width 13 height 13
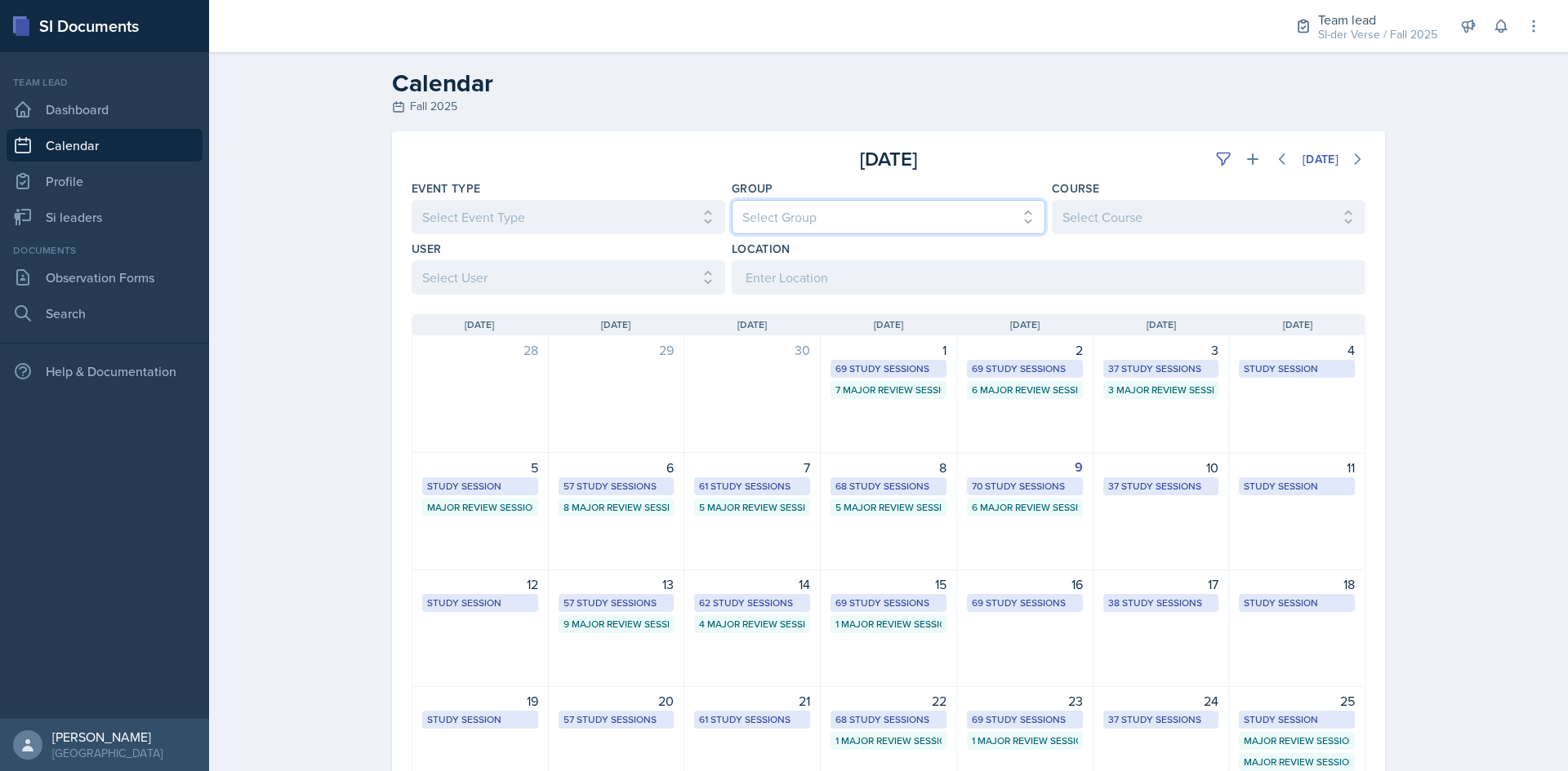
click at [886, 204] on select "Select Group All Demon SI of [GEOGRAPHIC_DATA] Les Mariettables Lion King Mamma…" at bounding box center [888, 216] width 313 height 34
select select "44ab9dba-f3c0-424e-97ee-e672c2edb7ca"
click at [732, 200] on select "Select Group All Demon SI of [GEOGRAPHIC_DATA] Les Mariettables Lion King Mamma…" at bounding box center [888, 216] width 313 height 34
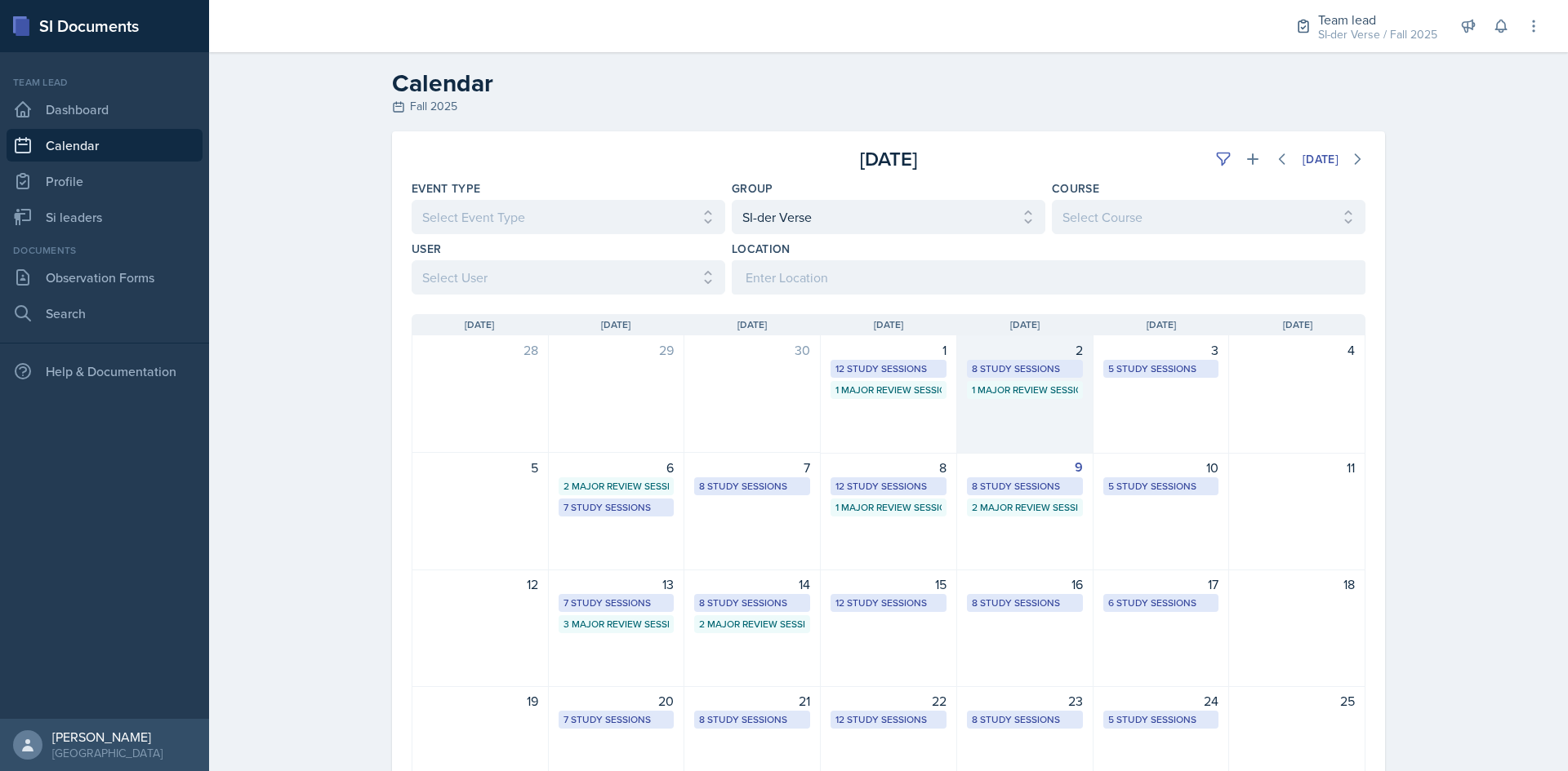
click at [1024, 368] on div "8 Study Sessions" at bounding box center [1025, 368] width 106 height 14
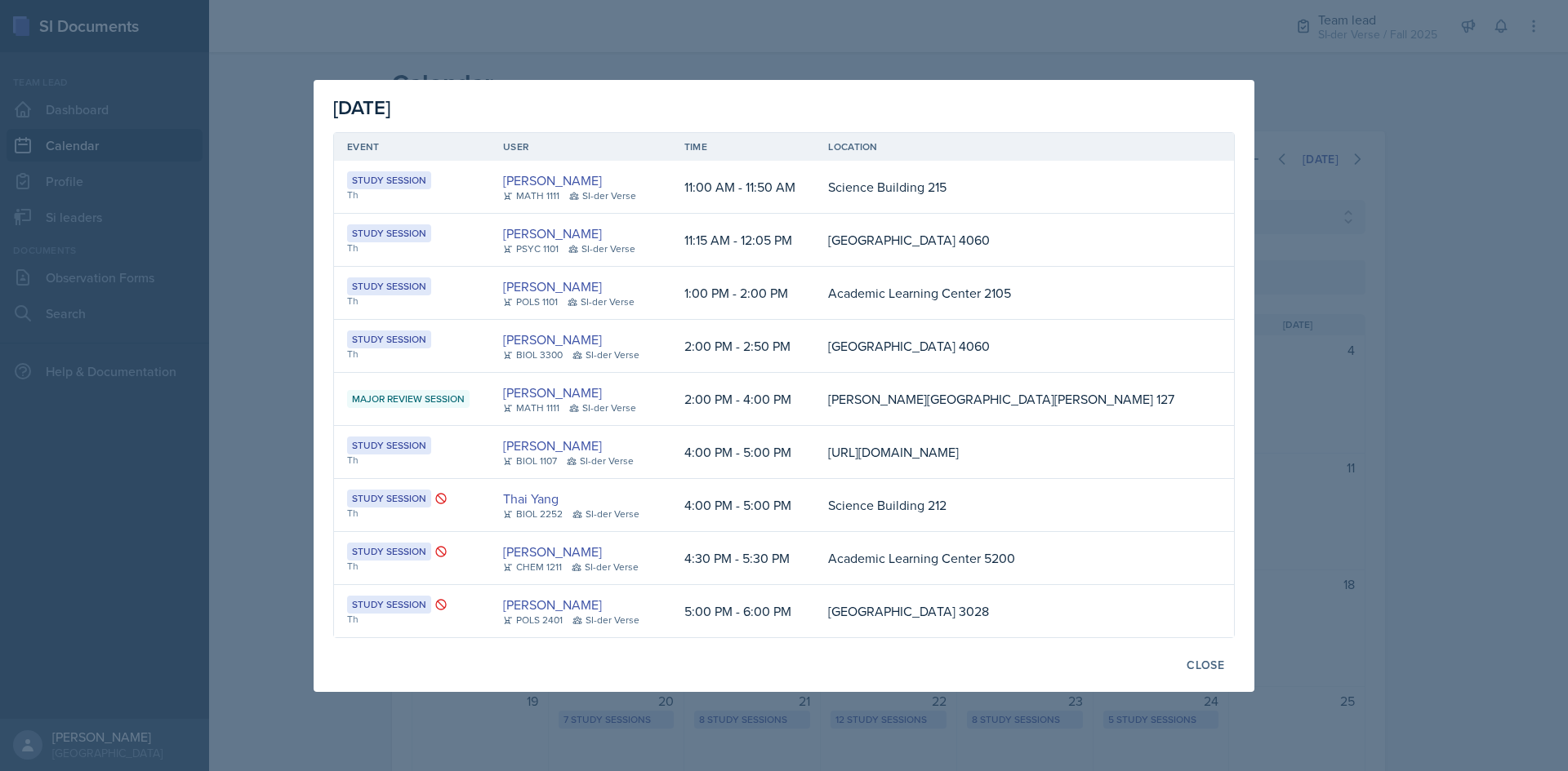
click at [899, 429] on td "[URL][DOMAIN_NAME]" at bounding box center [1010, 452] width 392 height 53
click at [900, 429] on td "[URL][DOMAIN_NAME]" at bounding box center [1010, 452] width 392 height 53
copy td "[URL][DOMAIN_NAME]"
click at [1268, 196] on div at bounding box center [784, 386] width 1568 height 771
